Goal: Information Seeking & Learning: Learn about a topic

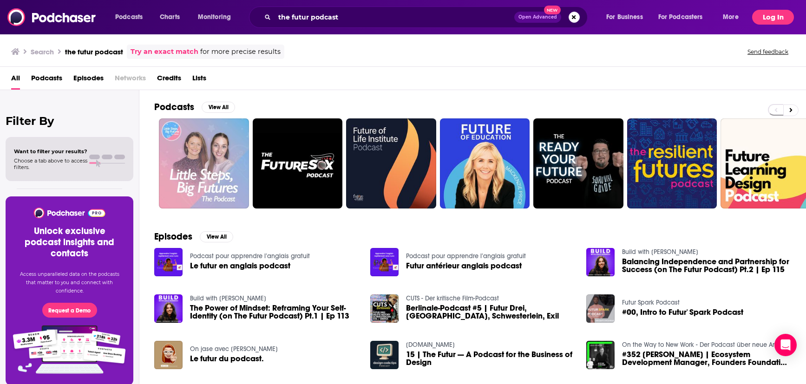
click at [777, 18] on button "Log In" at bounding box center [773, 17] width 42 height 15
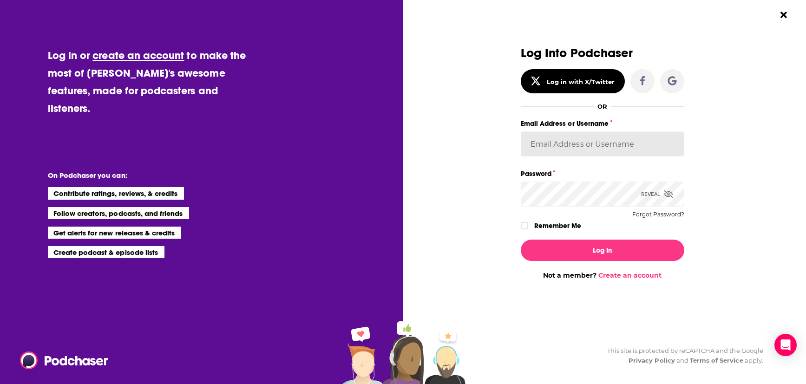
click at [566, 147] on input "Email Address or Username" at bounding box center [603, 143] width 164 height 25
type input "TrevorC"
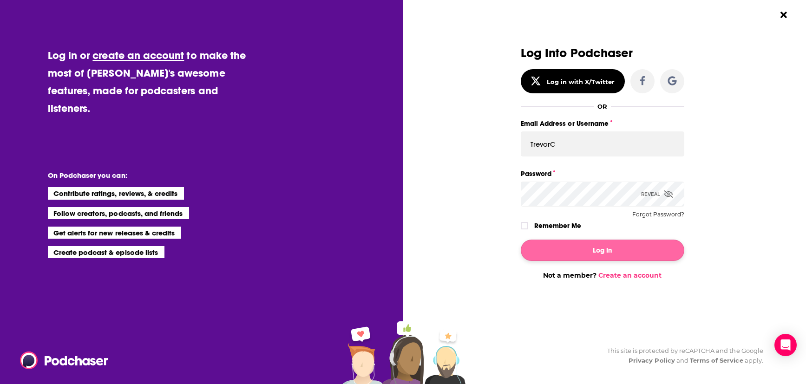
scroll to position [0, 18]
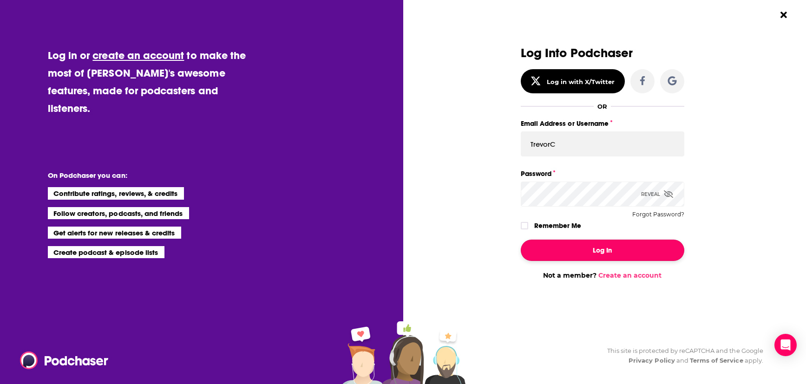
click at [568, 251] on button "Log In" at bounding box center [603, 250] width 164 height 21
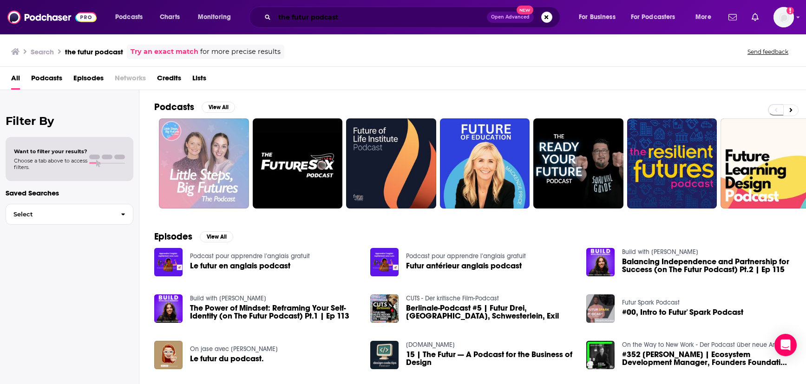
click at [336, 20] on input "the futur podcast" at bounding box center [381, 17] width 212 height 15
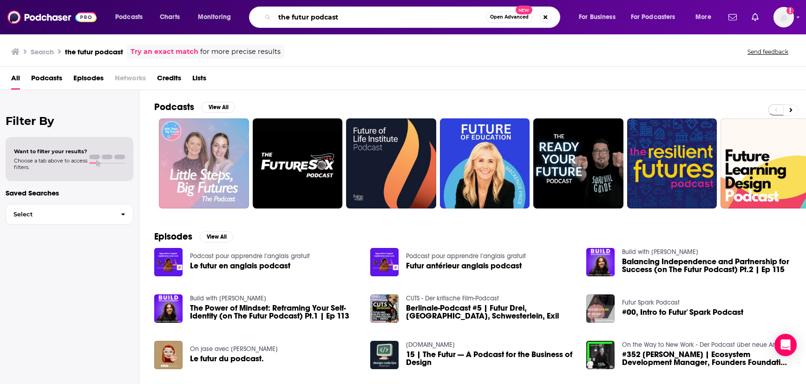
drag, startPoint x: 350, startPoint y: 17, endPoint x: 307, endPoint y: 19, distance: 42.8
click at [307, 19] on input "the futur podcast" at bounding box center [380, 17] width 211 height 15
type input "the futur"
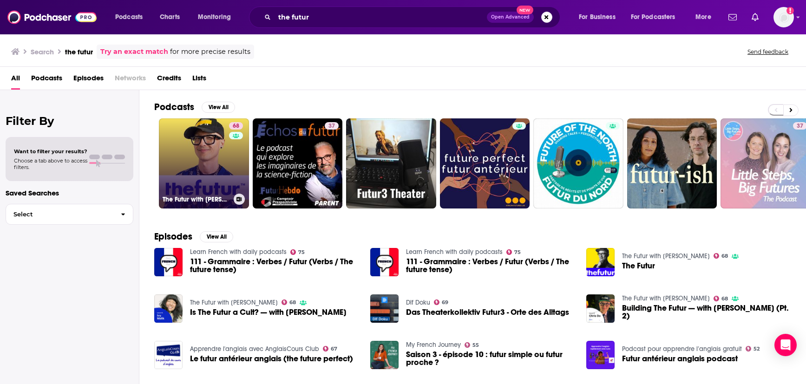
click at [206, 186] on link "68 The Futur with [PERSON_NAME]" at bounding box center [204, 163] width 90 height 90
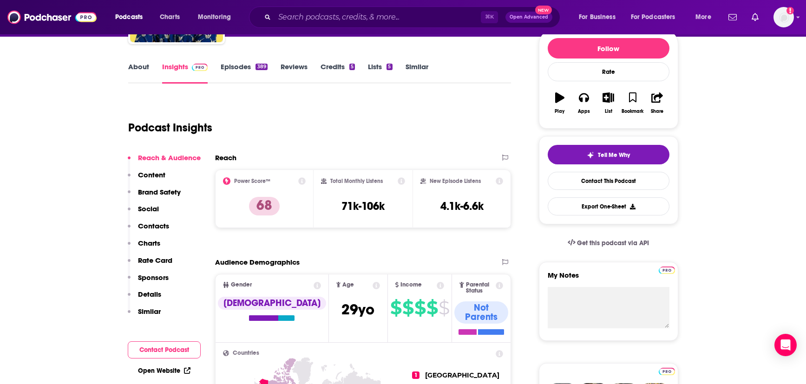
scroll to position [119, 0]
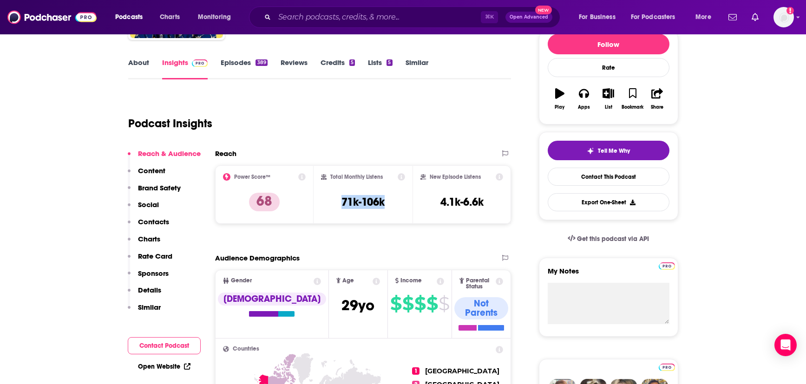
drag, startPoint x: 340, startPoint y: 203, endPoint x: 389, endPoint y: 201, distance: 48.8
click at [389, 201] on div "Total Monthly Listens 71k-106k" at bounding box center [363, 194] width 84 height 43
copy h3 "71k-106k"
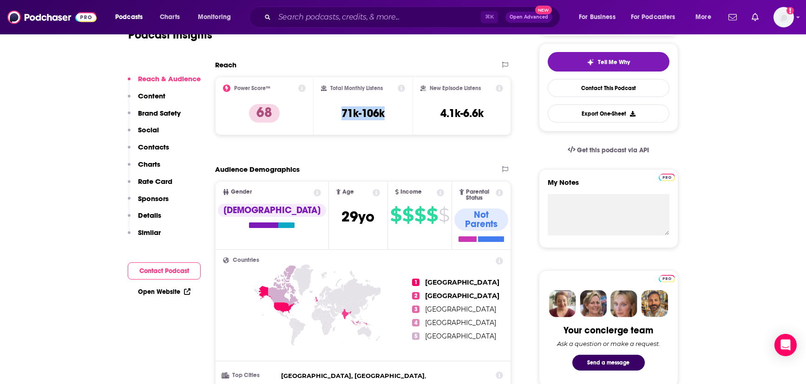
scroll to position [207, 0]
